Goal: Find specific page/section: Find specific page/section

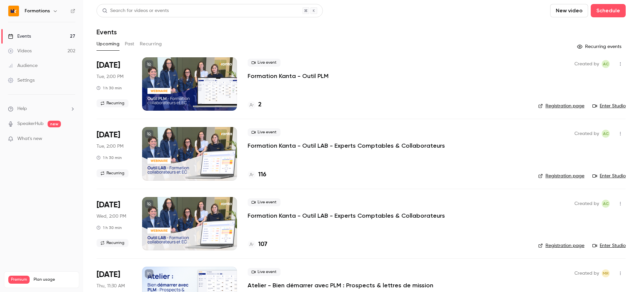
click at [137, 46] on div "Upcoming Past Recurring" at bounding box center [362, 44] width 530 height 11
click at [131, 45] on button "Past" at bounding box center [130, 44] width 10 height 11
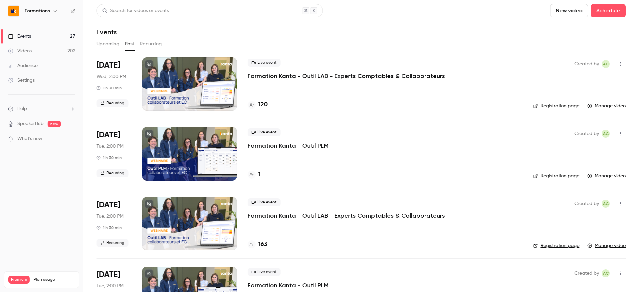
scroll to position [5, 0]
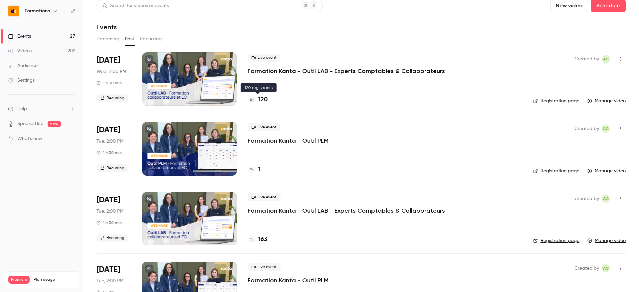
click at [253, 100] on div at bounding box center [252, 100] width 8 height 8
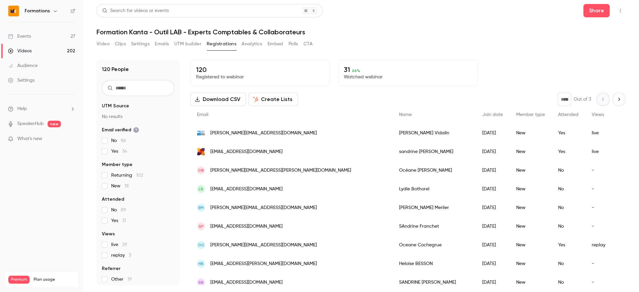
click at [36, 35] on link "Events 27" at bounding box center [41, 36] width 83 height 15
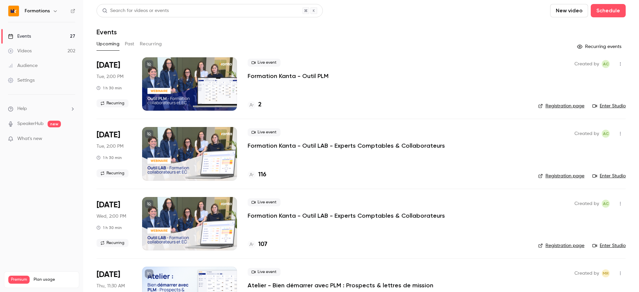
click at [32, 65] on div "Audience" at bounding box center [23, 65] width 30 height 7
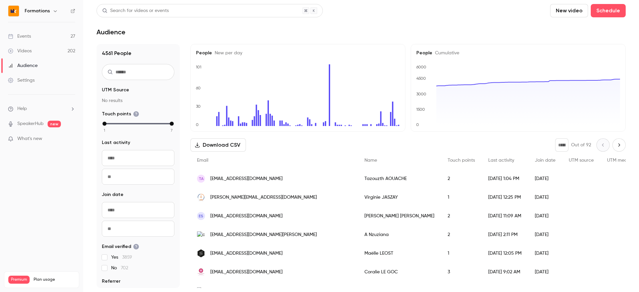
click at [131, 70] on input "text" at bounding box center [138, 72] width 73 height 16
paste input "**********"
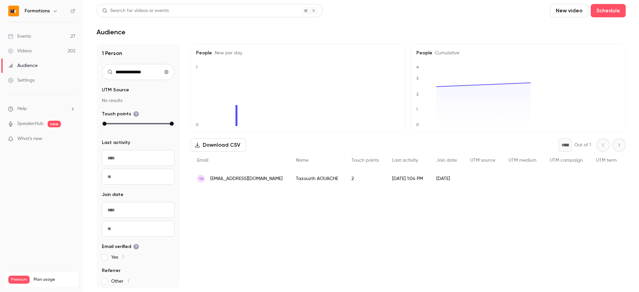
type input "**********"
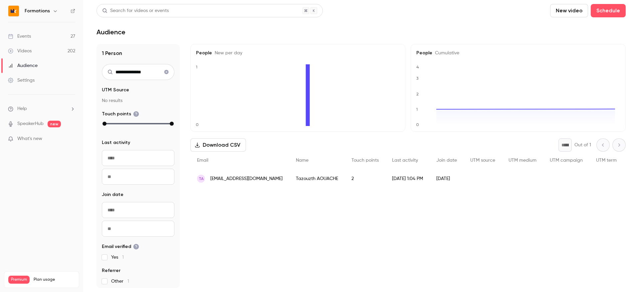
click at [298, 184] on div "Tazouzth AOUACHE" at bounding box center [317, 178] width 56 height 19
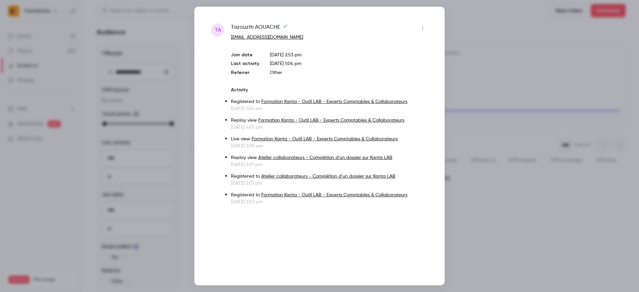
click at [488, 219] on div at bounding box center [319, 146] width 639 height 292
